Goal: Transaction & Acquisition: Download file/media

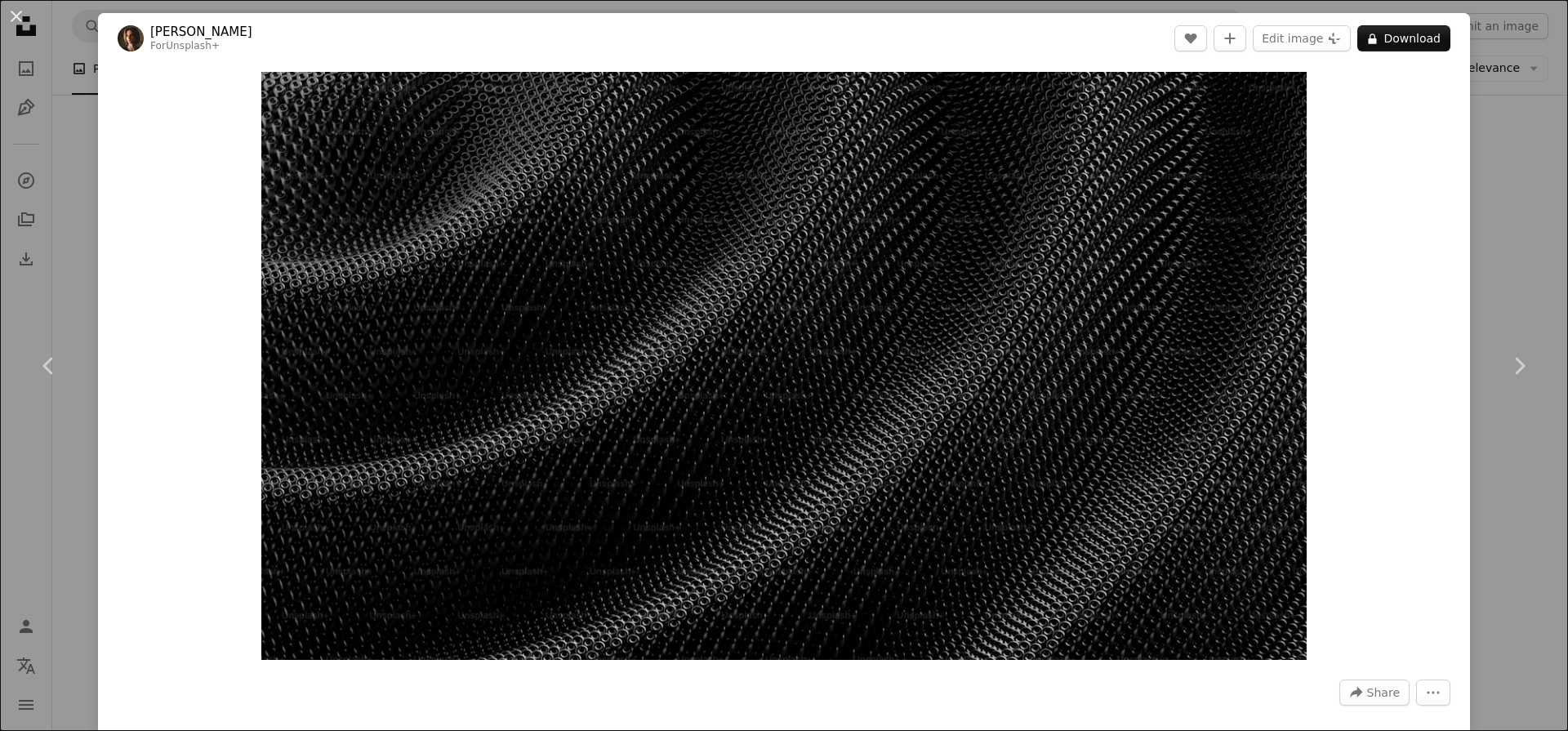
scroll to position [1132, 0]
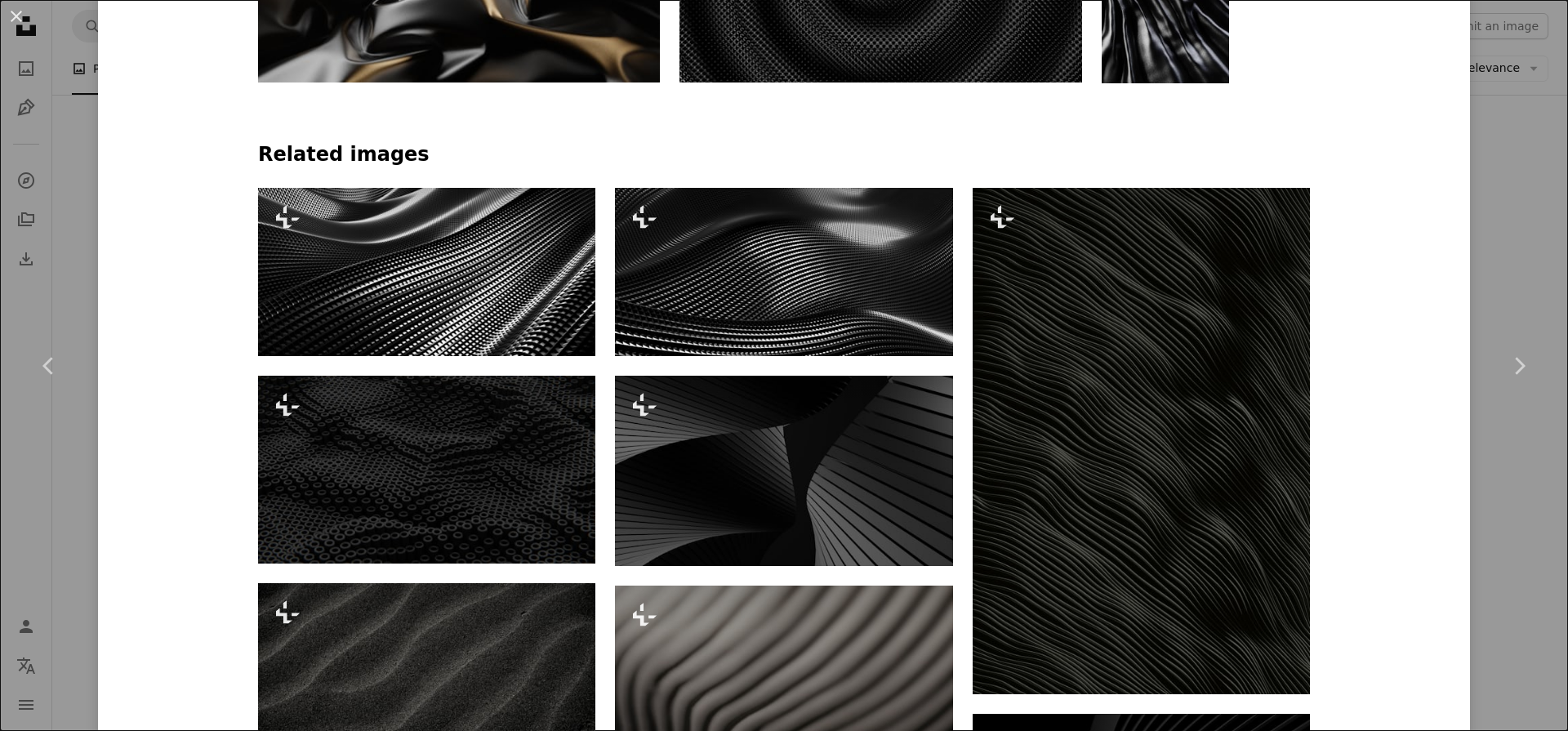
click at [529, 325] on button "A lock Download" at bounding box center [534, 326] width 91 height 26
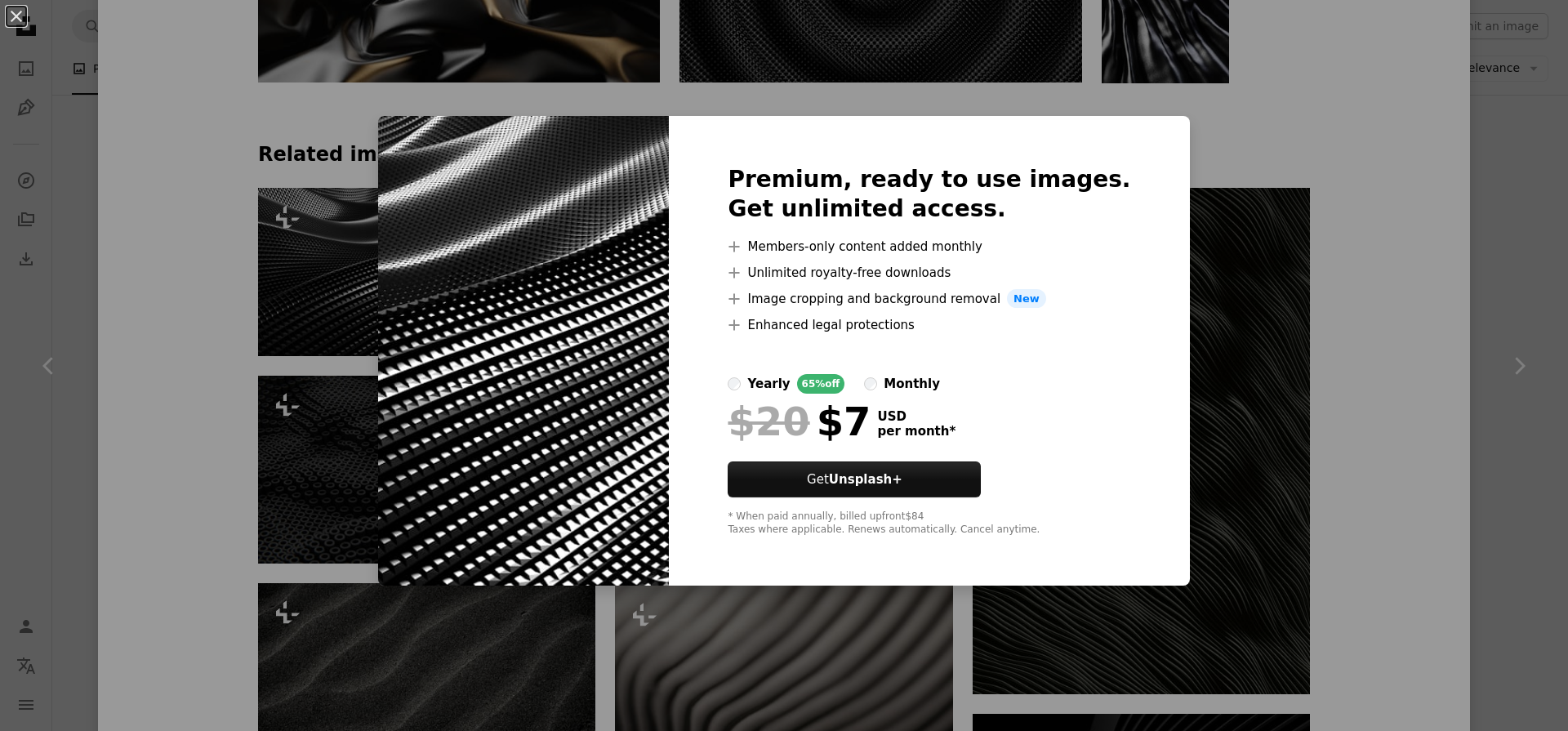
click at [222, 251] on div "An X shape Premium, ready to use images. Get unlimited access. A plus sign Memb…" at bounding box center [784, 365] width 1568 height 731
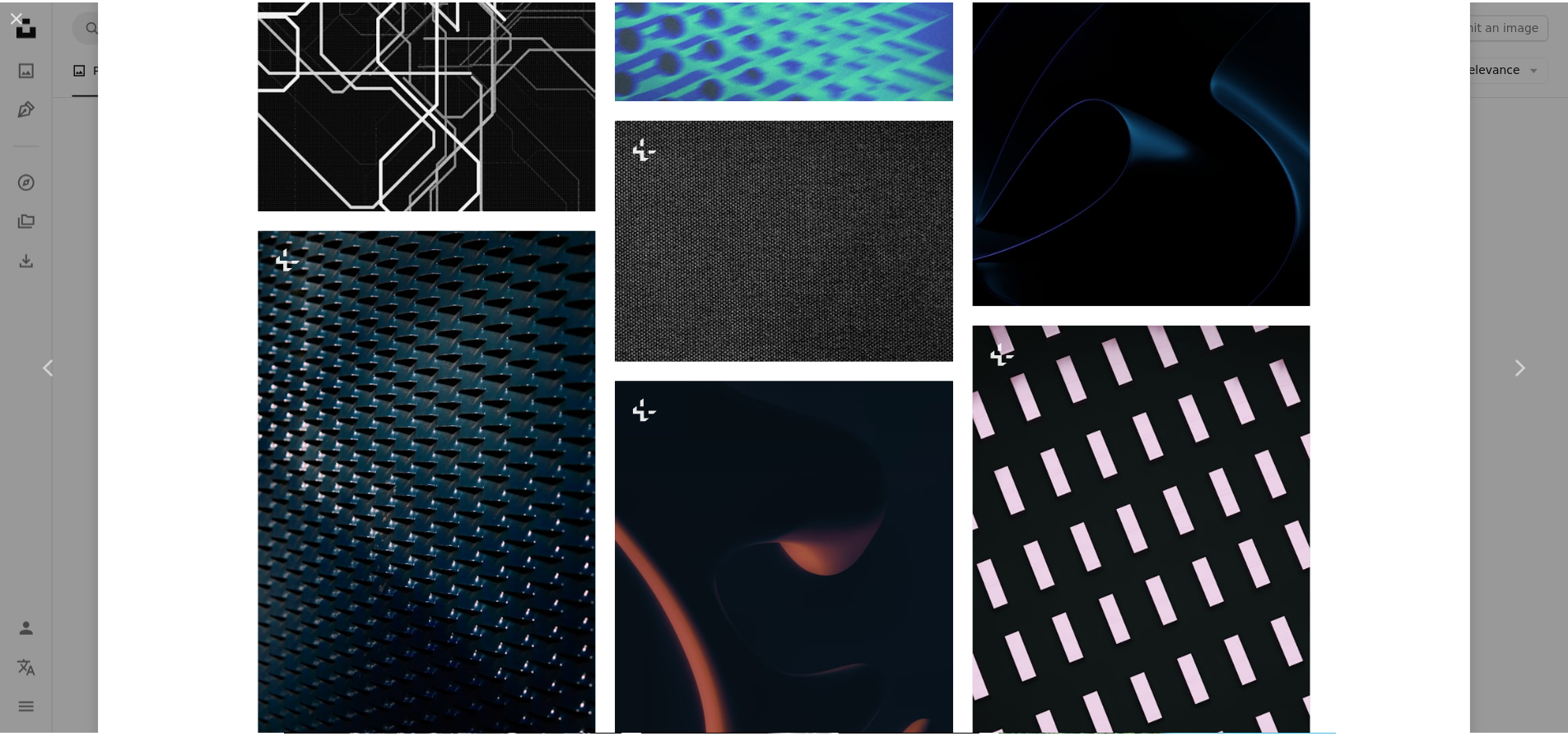
scroll to position [24648, 0]
